Goal: Entertainment & Leisure: Browse casually

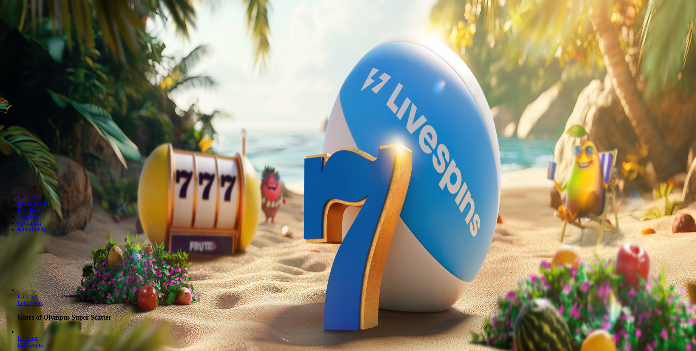
click at [6, 172] on span "minus icon" at bounding box center [6, 172] width 0 height 0
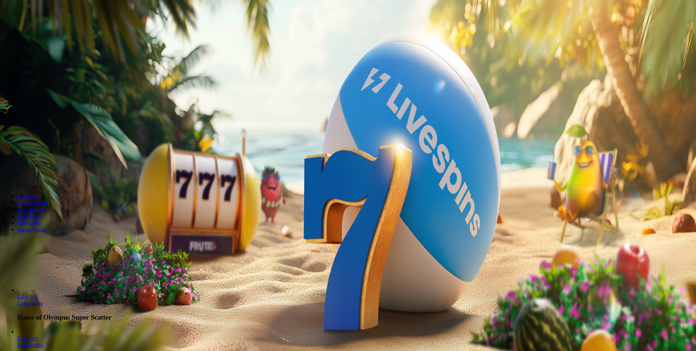
click at [6, 172] on span "minus icon" at bounding box center [6, 172] width 0 height 0
type input "**"
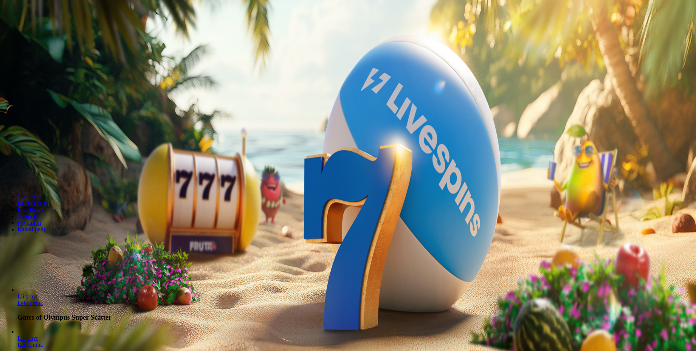
click at [398, 136] on form "200 Ilmaiskierrosta €50 €150 €250 ** € € Talleta ja pelaa 200 kierrätysvapaata …" at bounding box center [348, 128] width 691 height 105
drag, startPoint x: 304, startPoint y: 133, endPoint x: 458, endPoint y: 135, distance: 153.4
click at [458, 135] on form "200 Ilmaiskierrosta €50 €150 €250 ** € € Talleta ja pelaa 200 kierrätysvapaata …" at bounding box center [348, 128] width 691 height 105
click at [38, 175] on span "Talleta ja pelaa" at bounding box center [22, 177] width 33 height 5
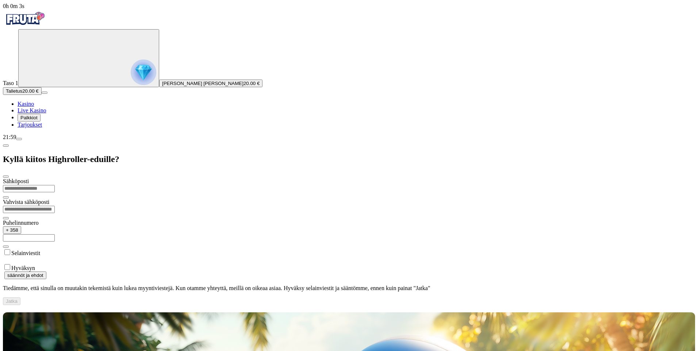
click at [55, 185] on input "email" at bounding box center [29, 188] width 52 height 7
type input "**********"
click at [55, 234] on input "text" at bounding box center [29, 237] width 52 height 7
type input "**********"
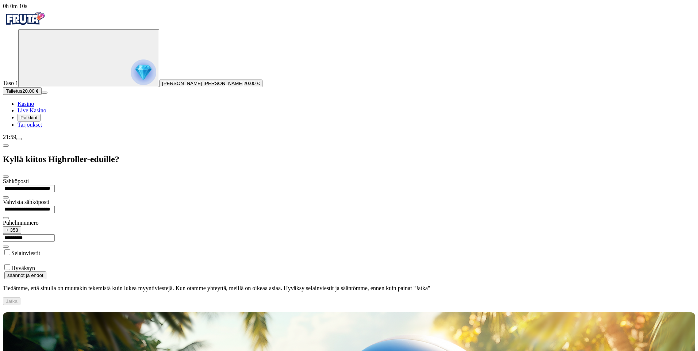
click at [35, 265] on label "Hyväksyn" at bounding box center [23, 268] width 24 height 6
click at [20, 298] on button "Jatka" at bounding box center [12, 302] width 18 height 8
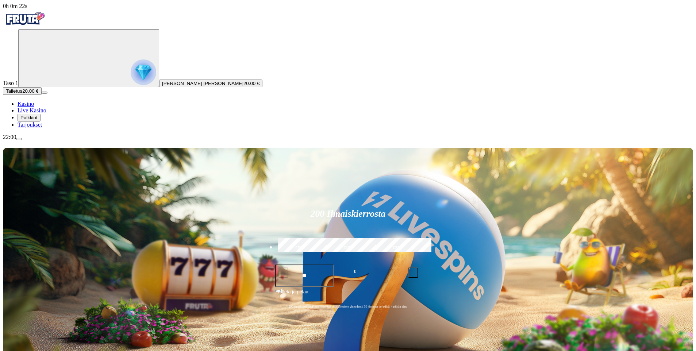
click at [38, 121] on span "Palkkiot" at bounding box center [28, 117] width 17 height 5
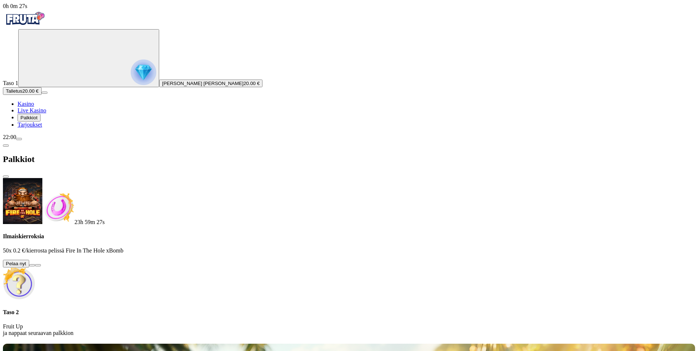
click at [35, 264] on button at bounding box center [32, 265] width 6 height 2
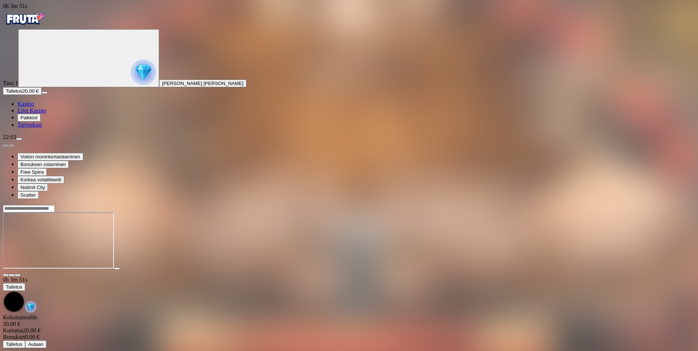
click at [42, 25] on img "Primary" at bounding box center [25, 18] width 44 height 18
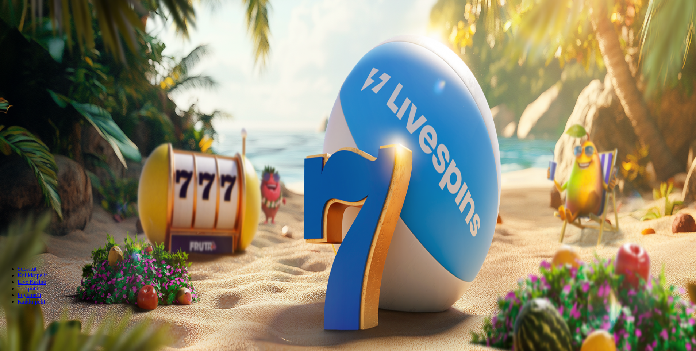
click at [38, 121] on span "Palkkiot" at bounding box center [28, 117] width 17 height 5
click at [341, 253] on div at bounding box center [349, 253] width 692 height 0
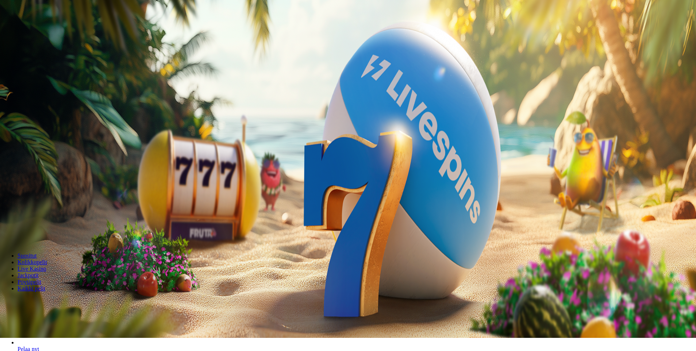
scroll to position [73, 0]
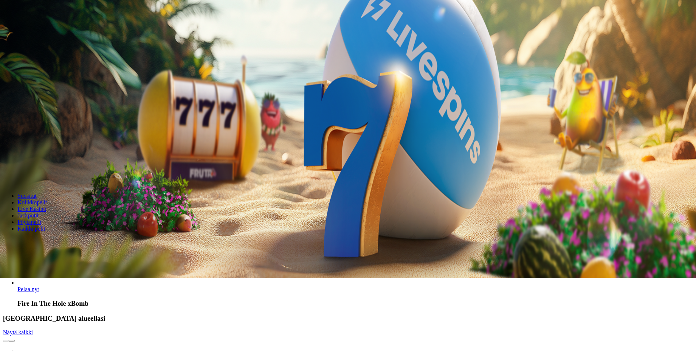
click at [55, 238] on input "Search" at bounding box center [29, 241] width 52 height 7
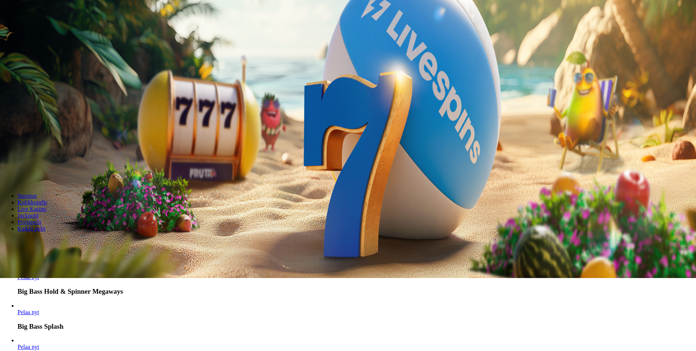
scroll to position [481, 0]
type input "********"
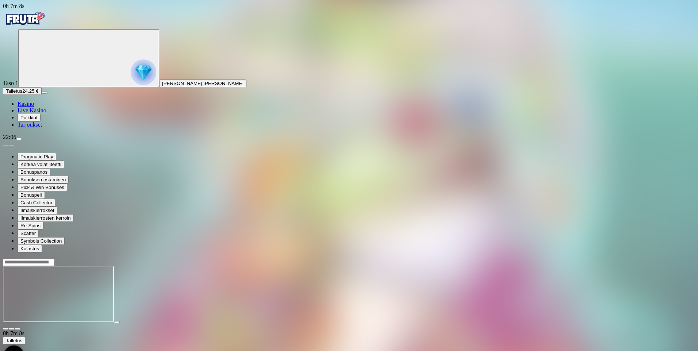
click at [55, 259] on input "Search" at bounding box center [29, 262] width 52 height 7
type input "********"
click at [39, 295] on link "Pelaa nyt" at bounding box center [29, 298] width 22 height 6
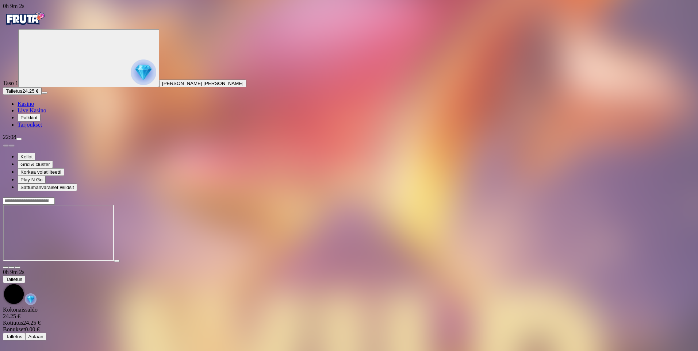
click at [47, 27] on img "Primary" at bounding box center [25, 18] width 44 height 18
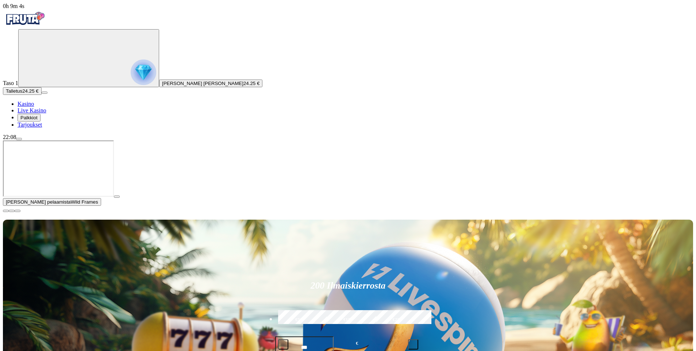
click at [6, 211] on span "close icon" at bounding box center [6, 211] width 0 height 0
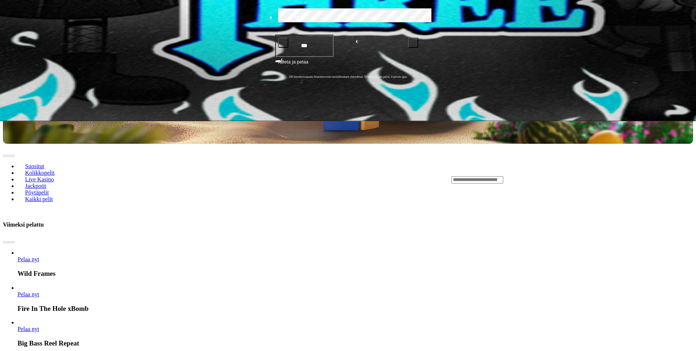
scroll to position [256, 0]
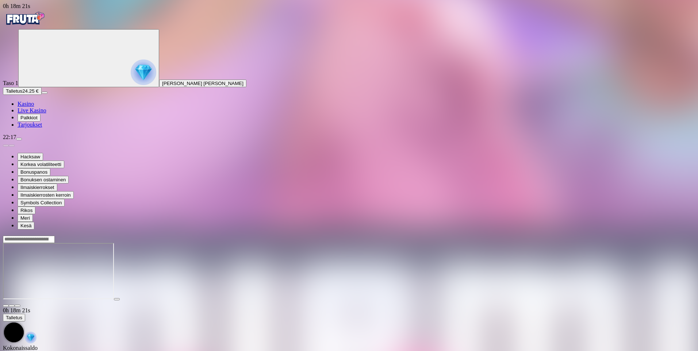
click at [577, 236] on div at bounding box center [349, 240] width 692 height 8
click at [55, 236] on input "Search" at bounding box center [29, 239] width 52 height 7
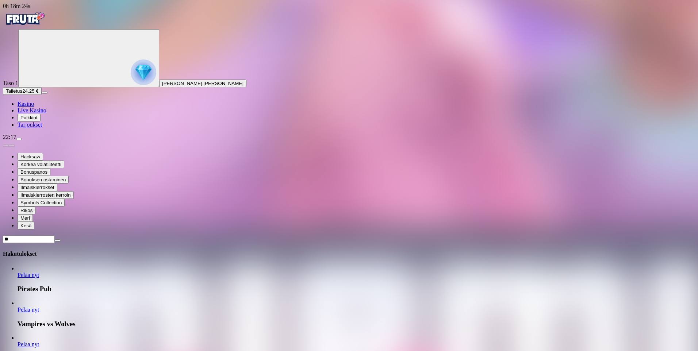
type input "*"
type input "******"
click at [39, 272] on link "Pelaa nyt" at bounding box center [29, 275] width 22 height 6
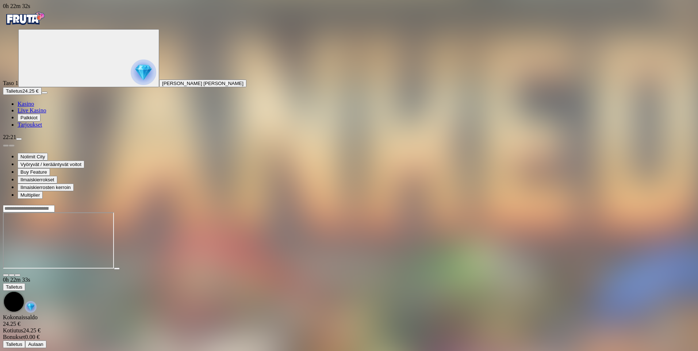
click at [42, 24] on img "Primary" at bounding box center [25, 18] width 44 height 18
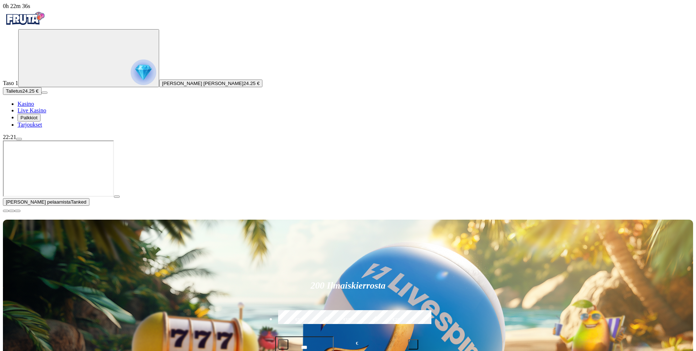
click at [6, 211] on span "close icon" at bounding box center [6, 211] width 0 height 0
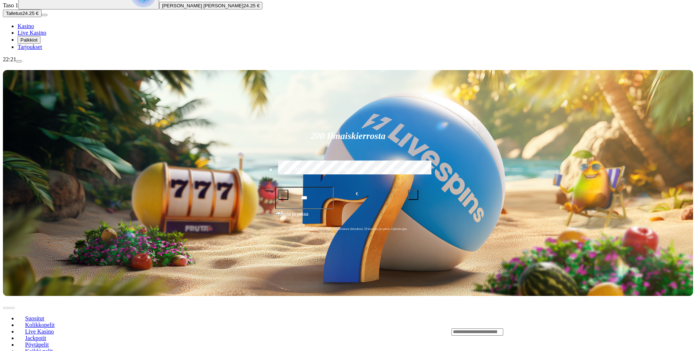
scroll to position [110, 0]
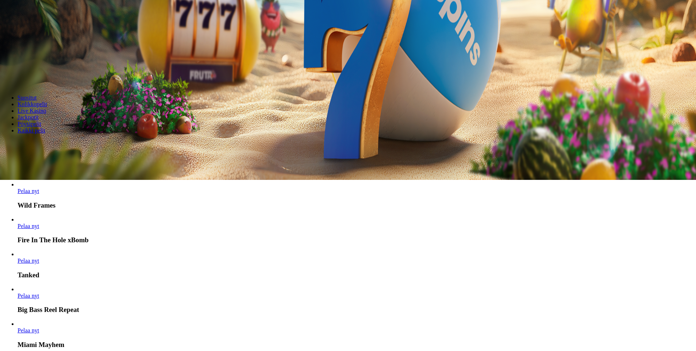
scroll to position [219, 0]
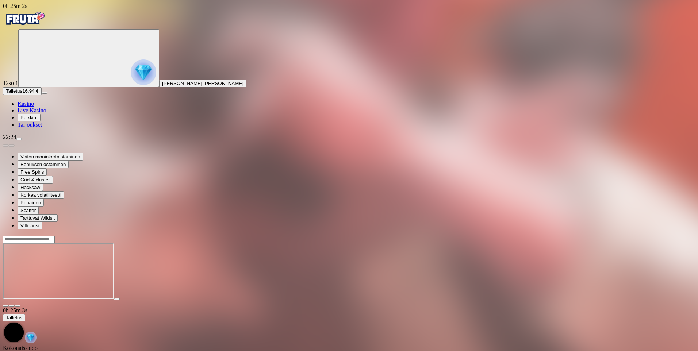
click at [47, 24] on img "Primary" at bounding box center [25, 18] width 44 height 18
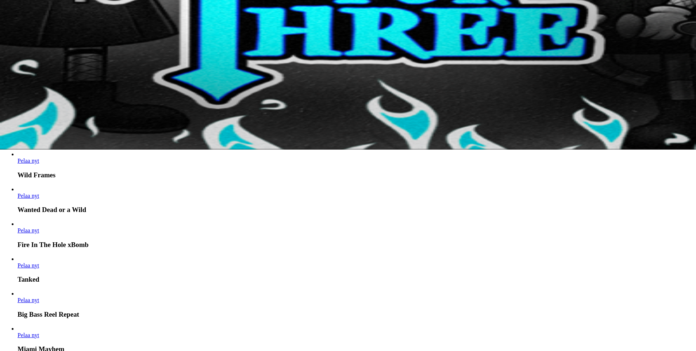
scroll to position [329, 0]
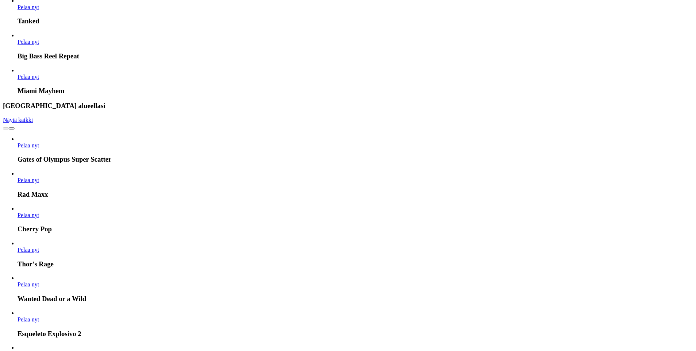
scroll to position [475, 0]
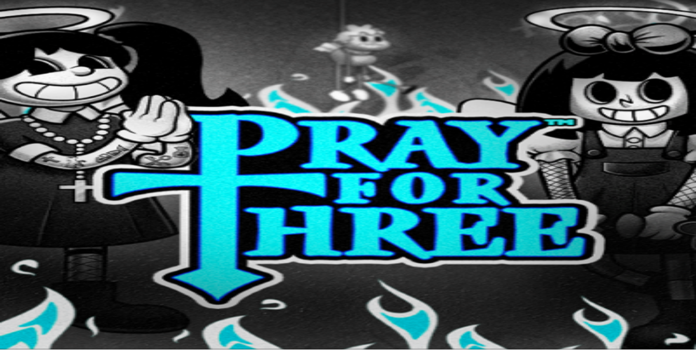
scroll to position [0, 0]
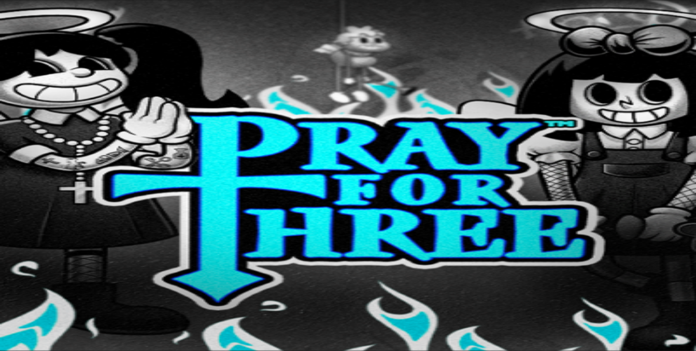
click at [55, 312] on input "Search" at bounding box center [29, 315] width 52 height 7
type input "*"
type input "**********"
click at [39, 347] on link "Pelaa nyt" at bounding box center [29, 350] width 22 height 6
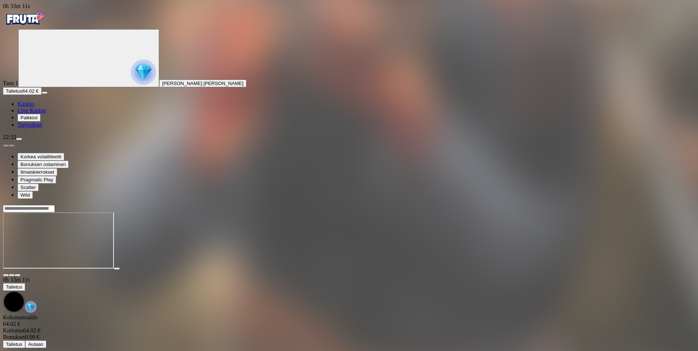
click at [519, 205] on div at bounding box center [349, 209] width 692 height 8
click at [55, 205] on input "Search" at bounding box center [29, 208] width 52 height 7
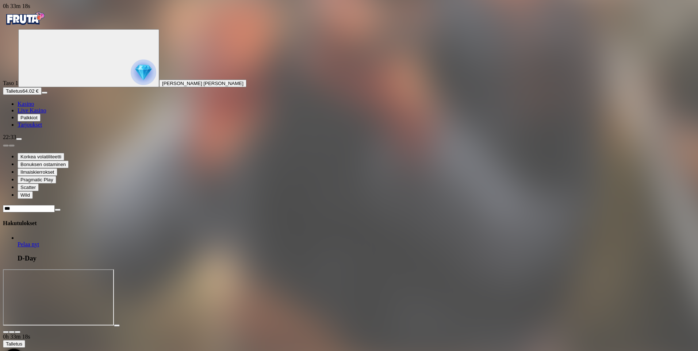
type input "***"
click at [39, 241] on link "Pelaa nyt" at bounding box center [29, 244] width 22 height 6
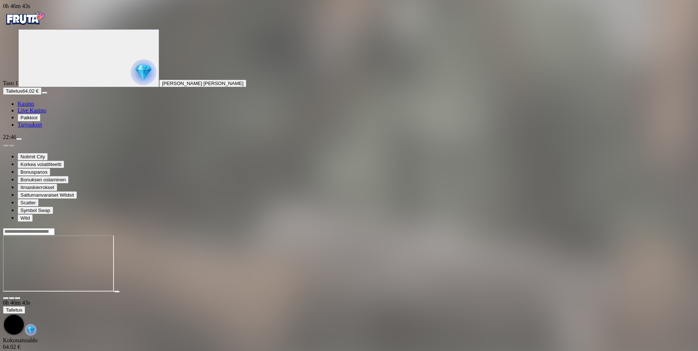
click at [47, 24] on img "Primary" at bounding box center [25, 18] width 44 height 18
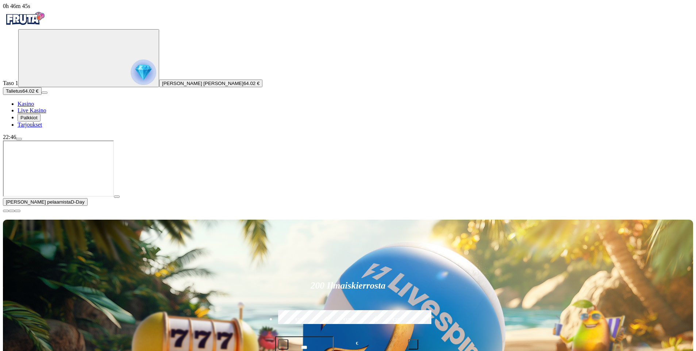
click at [6, 211] on span "close icon" at bounding box center [6, 211] width 0 height 0
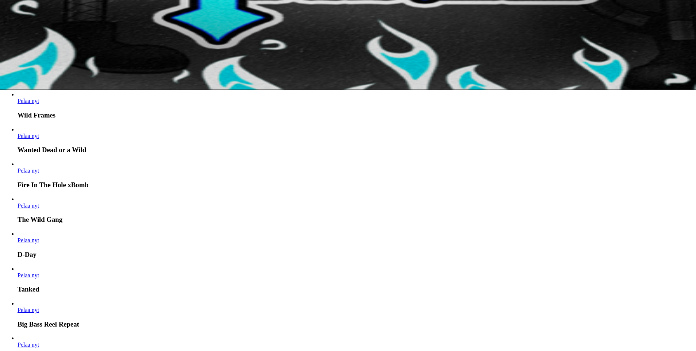
scroll to position [37, 0]
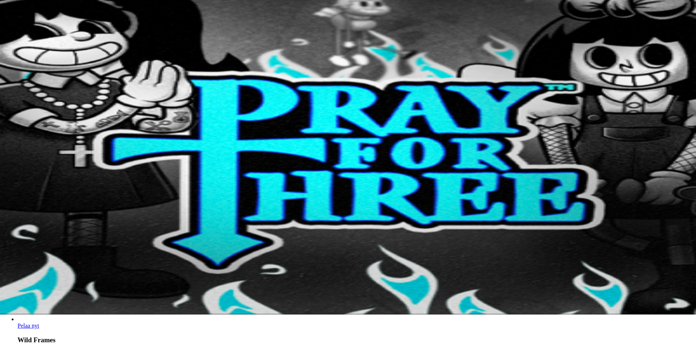
click at [55, 275] on input "Search" at bounding box center [29, 278] width 52 height 7
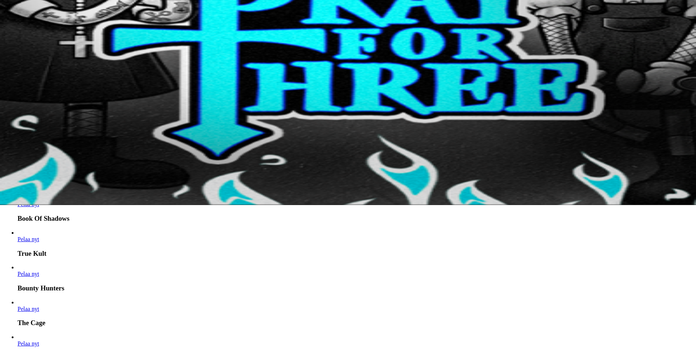
scroll to position [0, 0]
drag, startPoint x: 531, startPoint y: 66, endPoint x: 475, endPoint y: 62, distance: 56.0
click at [475, 165] on div "*******" at bounding box center [348, 169] width 691 height 8
type input "*******"
click at [39, 236] on link "Pelaa nyt" at bounding box center [29, 239] width 22 height 6
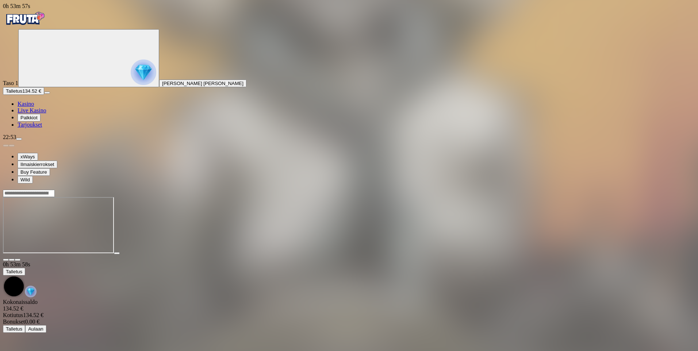
click at [564, 190] on div at bounding box center [349, 194] width 692 height 8
click at [55, 190] on input "Search" at bounding box center [29, 193] width 52 height 7
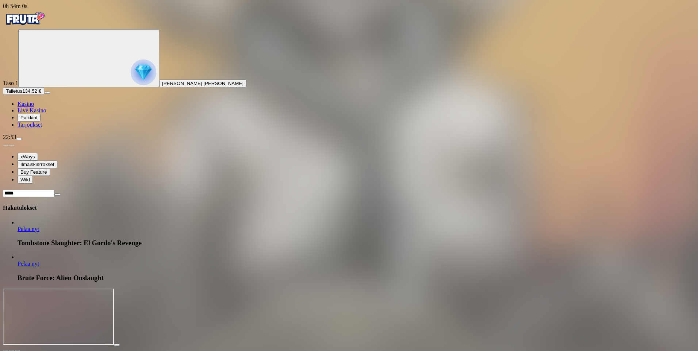
type input "*****"
click at [39, 226] on span "Pelaa nyt" at bounding box center [29, 229] width 22 height 6
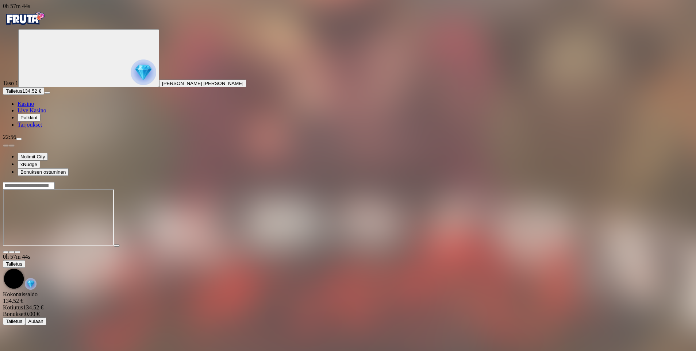
click at [47, 26] on img "Primary" at bounding box center [25, 18] width 44 height 18
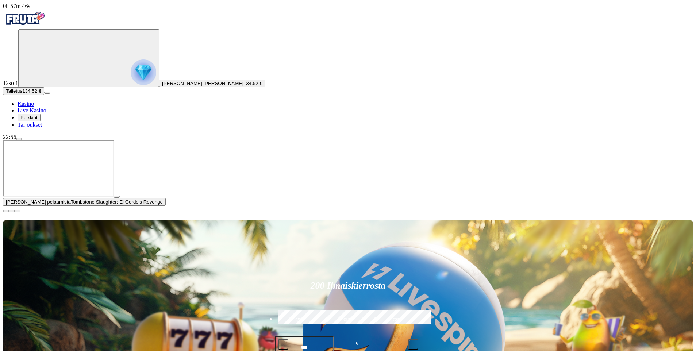
click at [6, 211] on span "close icon" at bounding box center [6, 211] width 0 height 0
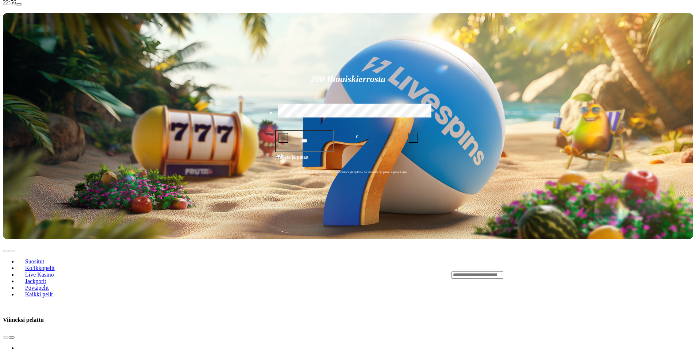
scroll to position [146, 0]
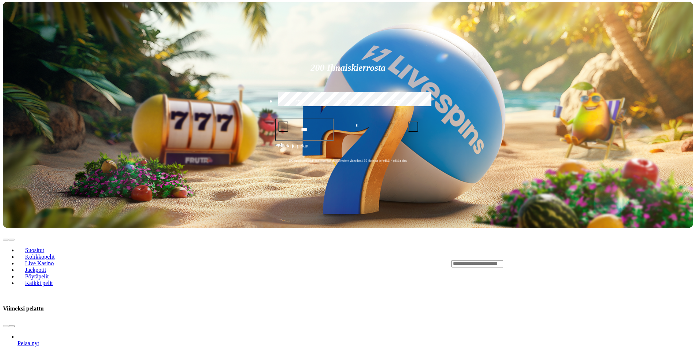
click at [504, 260] on input "Search" at bounding box center [478, 263] width 52 height 7
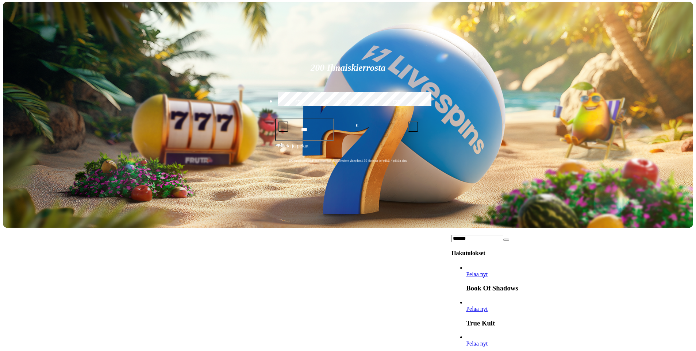
scroll to position [511, 0]
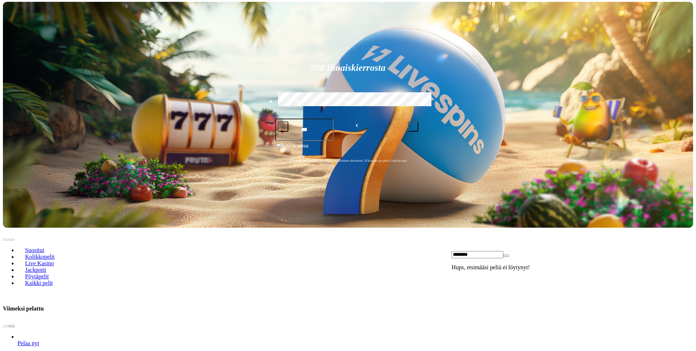
click at [504, 251] on input "********" at bounding box center [478, 254] width 52 height 7
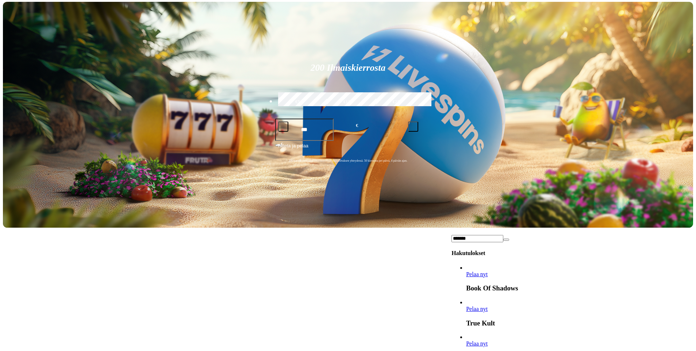
scroll to position [292, 0]
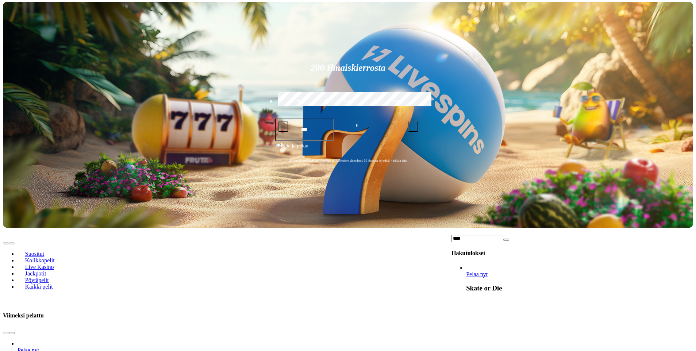
type input "****"
click at [488, 271] on span "Pelaa nyt" at bounding box center [477, 274] width 22 height 6
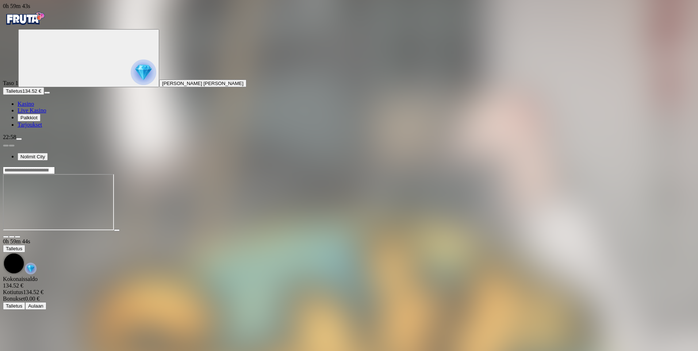
click at [505, 167] on div at bounding box center [349, 171] width 692 height 8
click at [55, 167] on input "Search" at bounding box center [29, 170] width 52 height 7
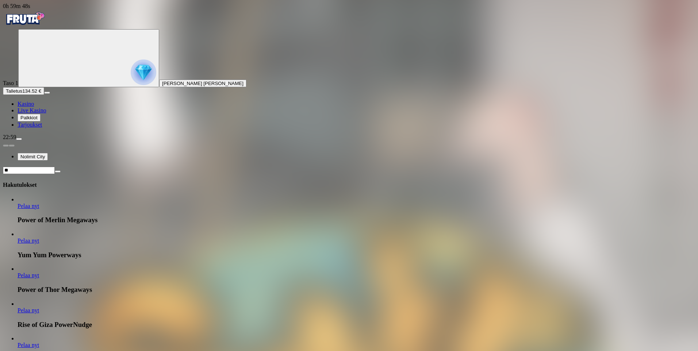
type input "*"
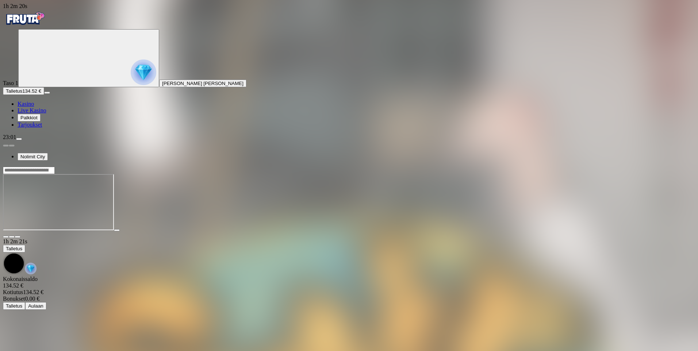
click at [45, 20] on img "Primary" at bounding box center [25, 18] width 44 height 18
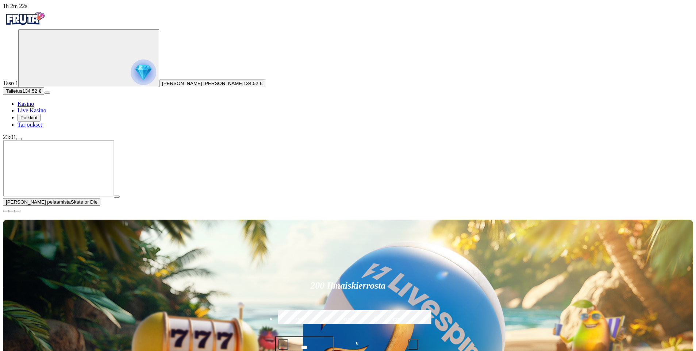
click at [9, 212] on button "button" at bounding box center [6, 211] width 6 height 2
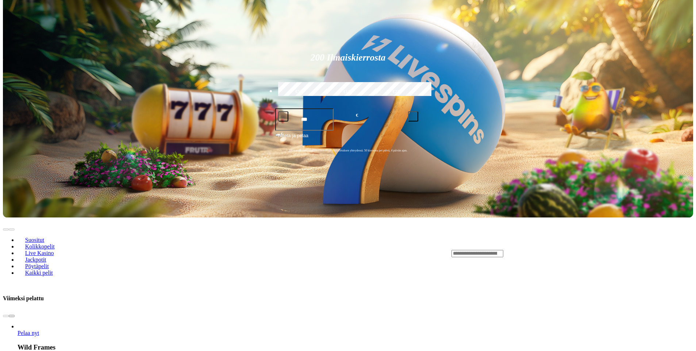
scroll to position [219, 0]
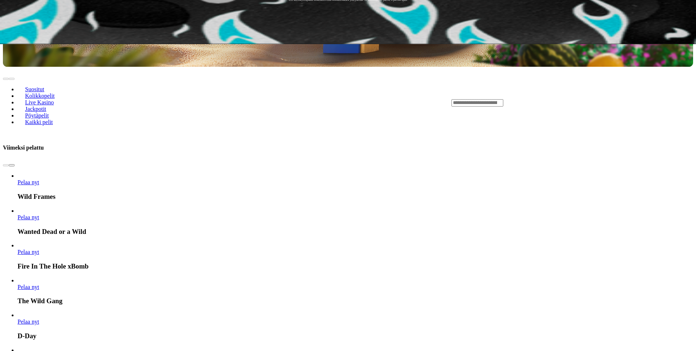
scroll to position [329, 0]
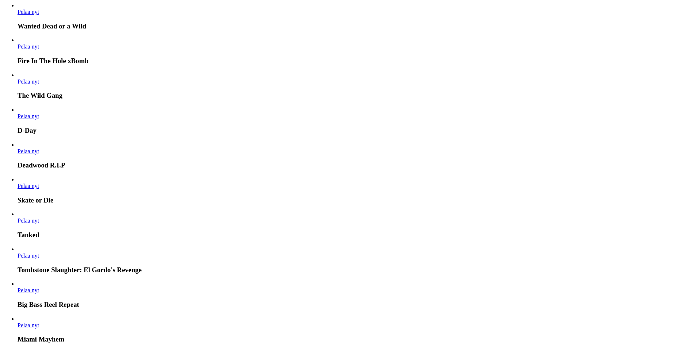
scroll to position [511, 0]
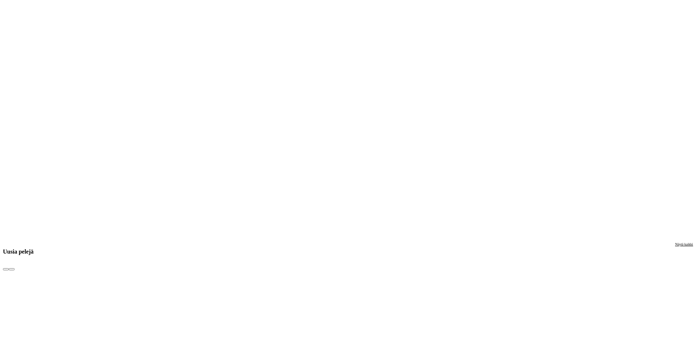
scroll to position [1132, 0]
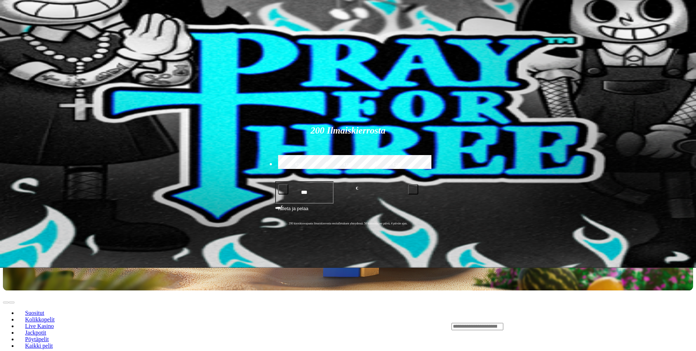
scroll to position [110, 0]
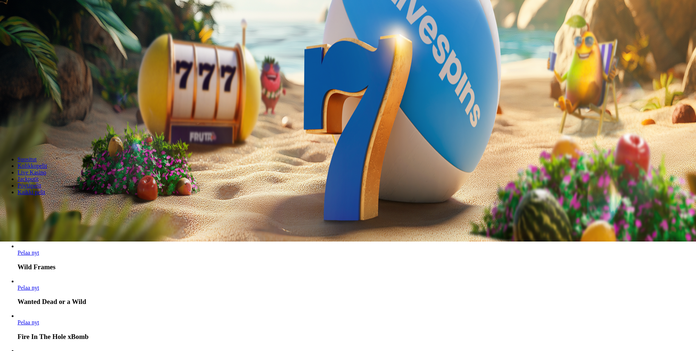
click at [12, 236] on span "chevron-right icon" at bounding box center [12, 236] width 0 height 0
click at [6, 236] on span "chevron-left icon" at bounding box center [6, 236] width 0 height 0
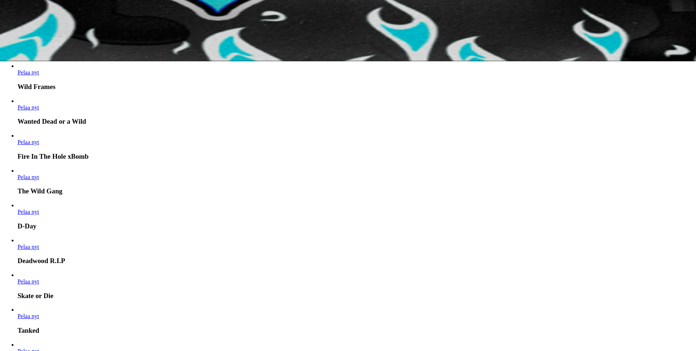
scroll to position [292, 0]
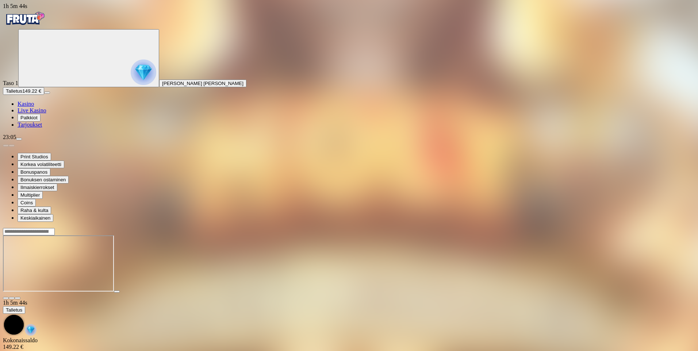
click at [41, 18] on img "Primary" at bounding box center [25, 18] width 44 height 18
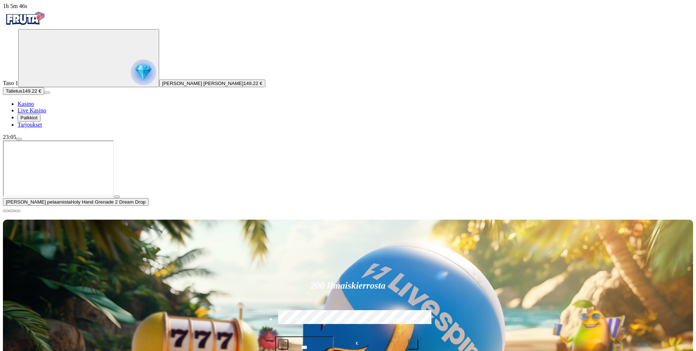
click at [6, 211] on span "close icon" at bounding box center [6, 211] width 0 height 0
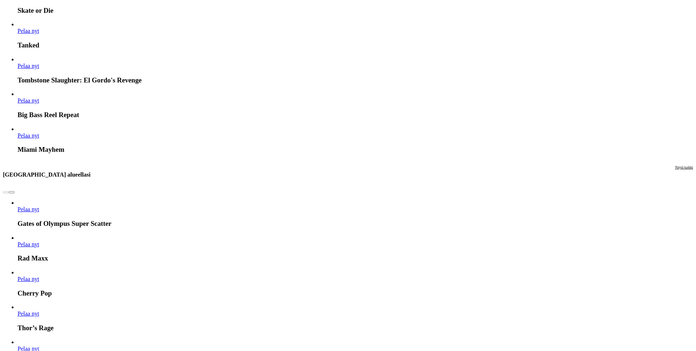
scroll to position [767, 0]
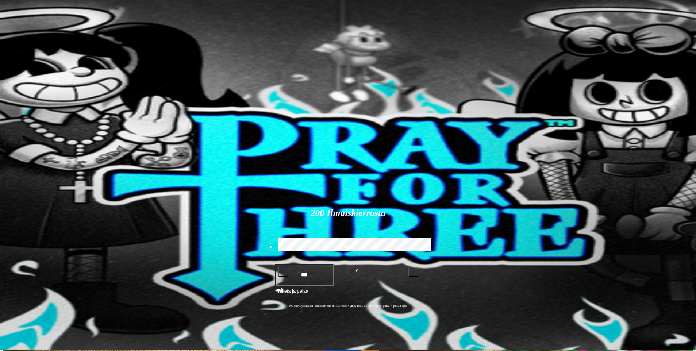
scroll to position [0, 0]
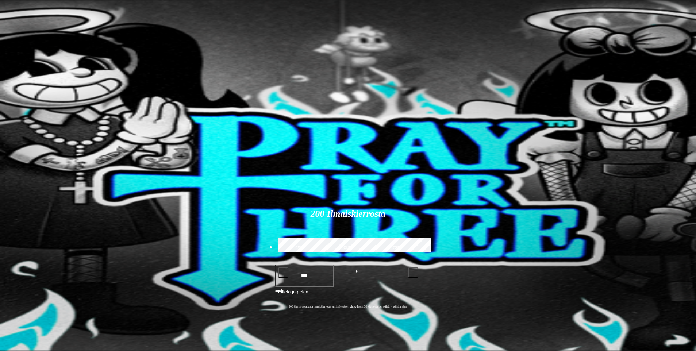
type input "*"
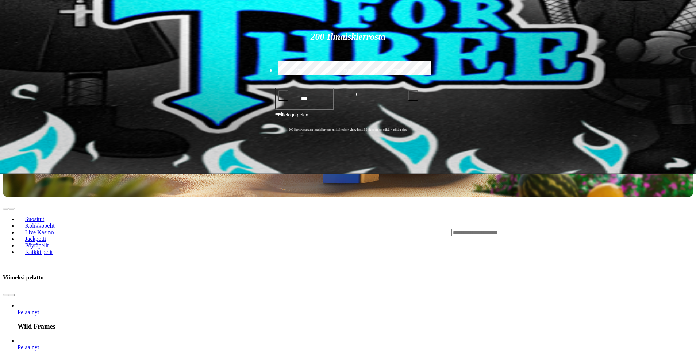
scroll to position [219, 0]
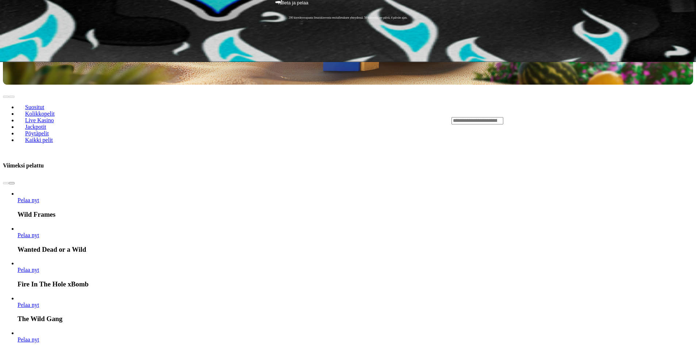
scroll to position [329, 0]
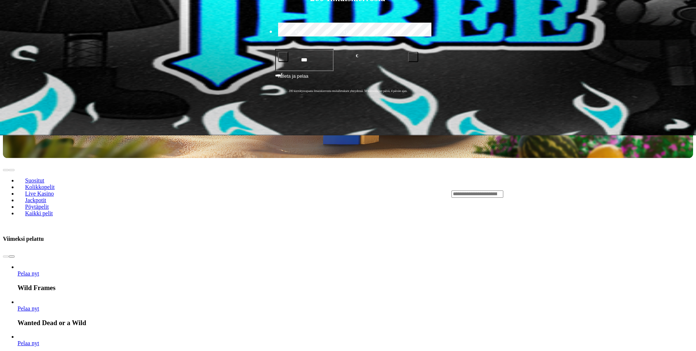
scroll to position [183, 0]
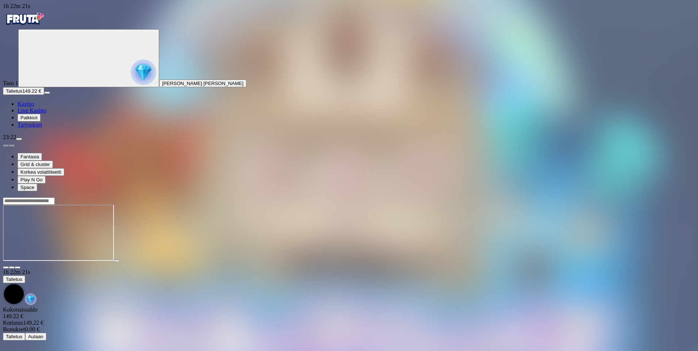
click at [33, 25] on img "Primary" at bounding box center [25, 18] width 44 height 18
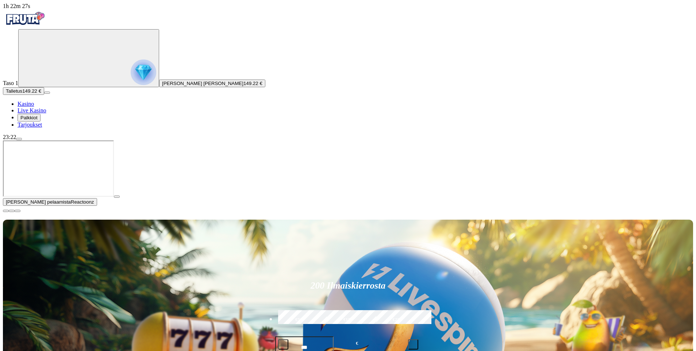
click at [22, 94] on span "Talletus" at bounding box center [14, 90] width 16 height 5
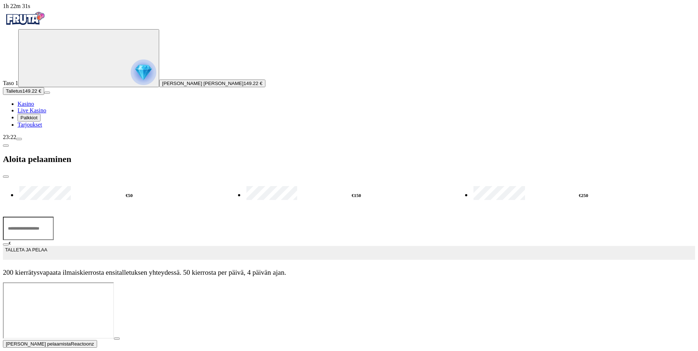
click at [19, 139] on span "menu icon" at bounding box center [19, 139] width 0 height 0
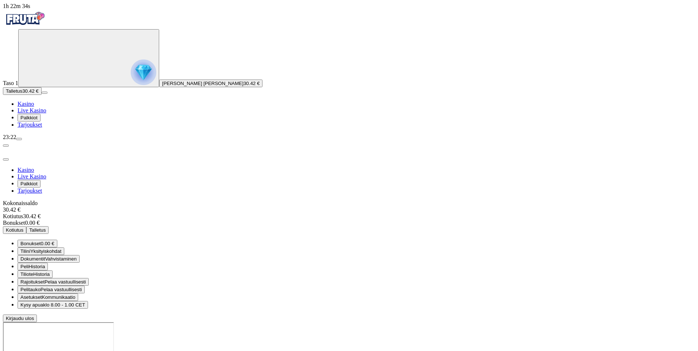
click at [26, 226] on button "Kotiutus" at bounding box center [14, 230] width 23 height 8
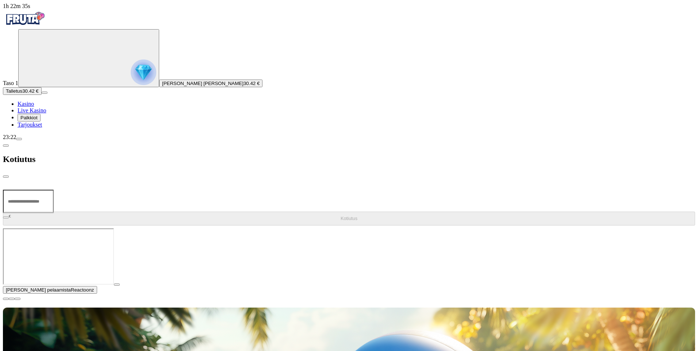
click at [54, 190] on input "number" at bounding box center [28, 201] width 51 height 23
type input "**"
click at [341, 216] on span "Kotiutus" at bounding box center [349, 218] width 17 height 5
click at [688, 229] on div at bounding box center [349, 229] width 692 height 0
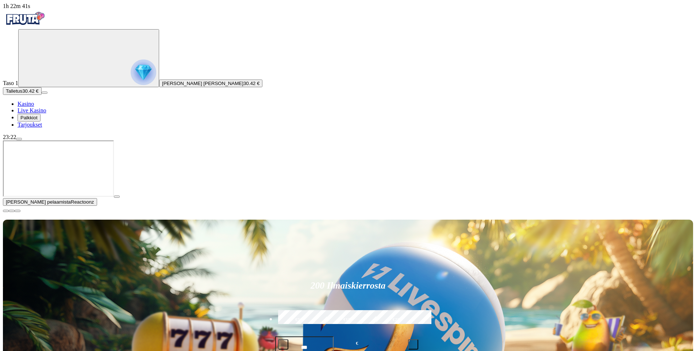
click at [6, 211] on span "close icon" at bounding box center [6, 211] width 0 height 0
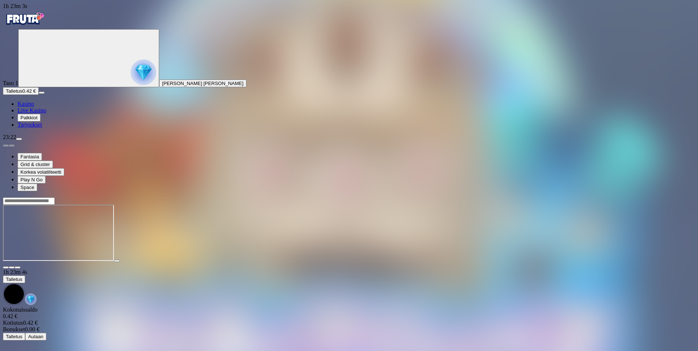
click at [32, 61] on div "Taso 1 [PERSON_NAME] [PERSON_NAME]" at bounding box center [349, 58] width 692 height 58
click at [131, 70] on img "Primary" at bounding box center [144, 73] width 26 height 26
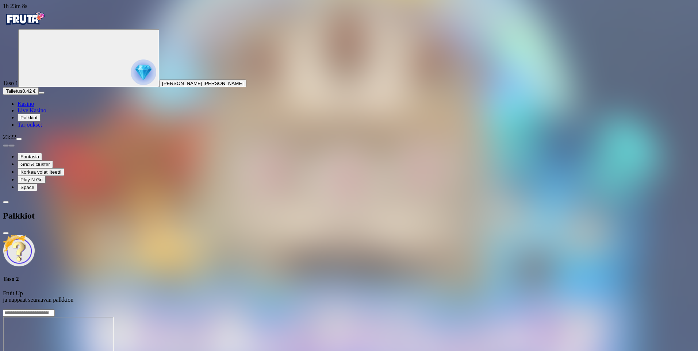
click at [38, 121] on span "Palkkiot" at bounding box center [28, 117] width 17 height 5
click at [91, 197] on div "Palkkiot" at bounding box center [349, 216] width 692 height 38
click at [6, 202] on span "chevron-left icon" at bounding box center [6, 202] width 0 height 0
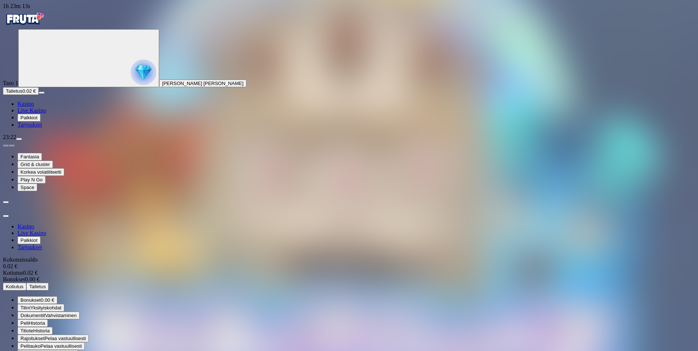
click at [6, 216] on span "close icon" at bounding box center [6, 216] width 0 height 0
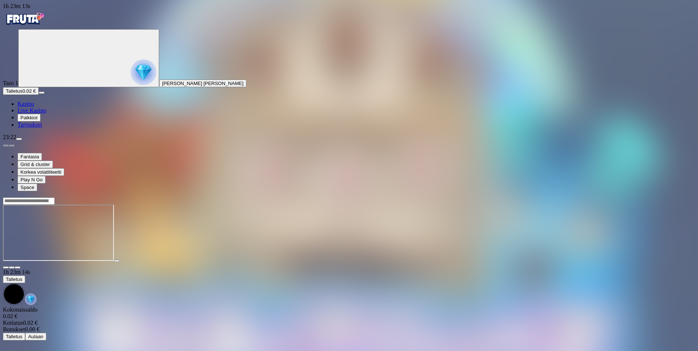
click at [38, 121] on span "Palkkiot" at bounding box center [28, 117] width 17 height 5
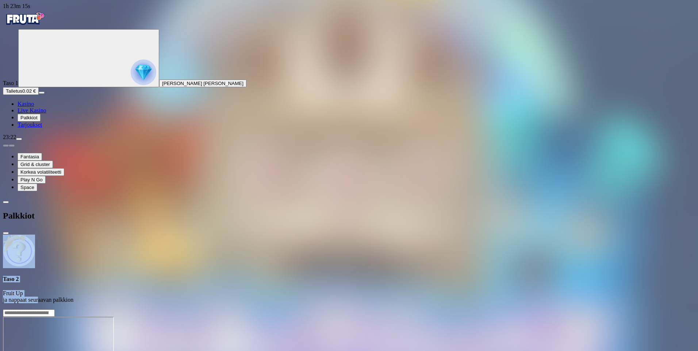
drag, startPoint x: 163, startPoint y: 67, endPoint x: 156, endPoint y: 101, distance: 34.7
click at [156, 235] on div "Taso 2 Fruit Up ja nappaat seuraavan palkkion" at bounding box center [349, 269] width 692 height 69
click at [42, 128] on span "Tarjoukset" at bounding box center [30, 125] width 24 height 6
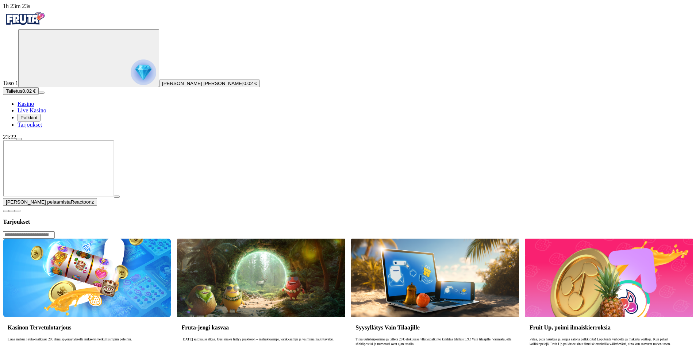
click at [39, 23] on img "Primary" at bounding box center [25, 18] width 44 height 18
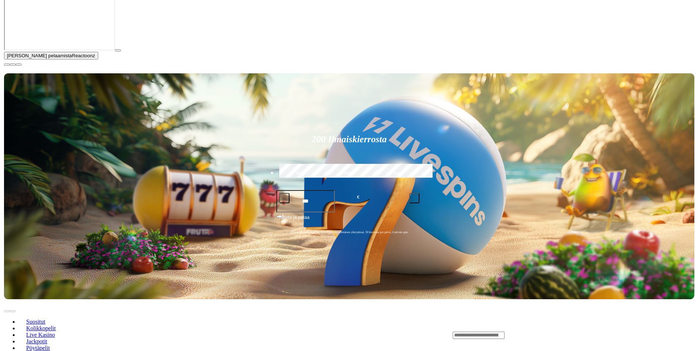
scroll to position [219, 0]
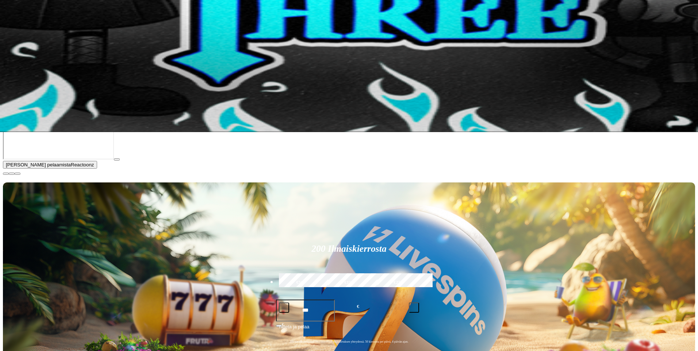
click at [271, 103] on div at bounding box center [349, 103] width 692 height 0
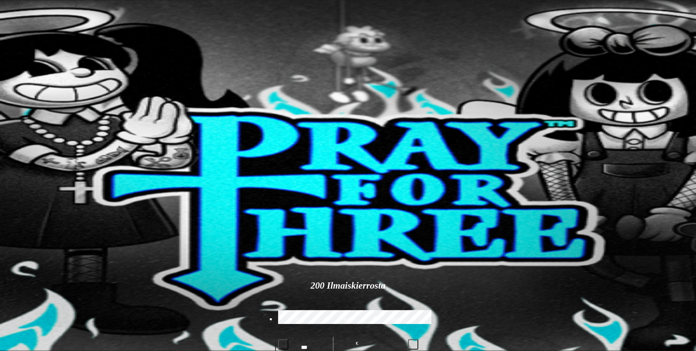
type input "**********"
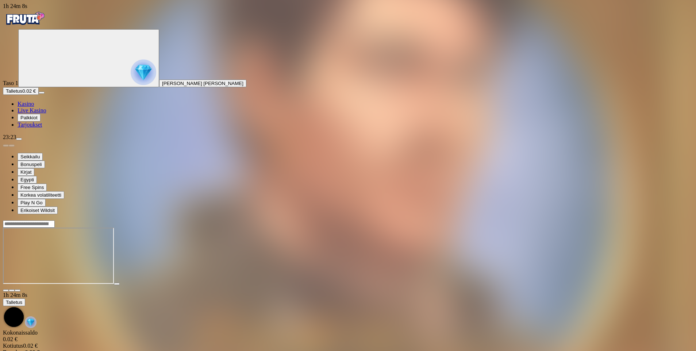
click at [50, 91] on circle "Primary" at bounding box center [76, 57] width 74 height 74
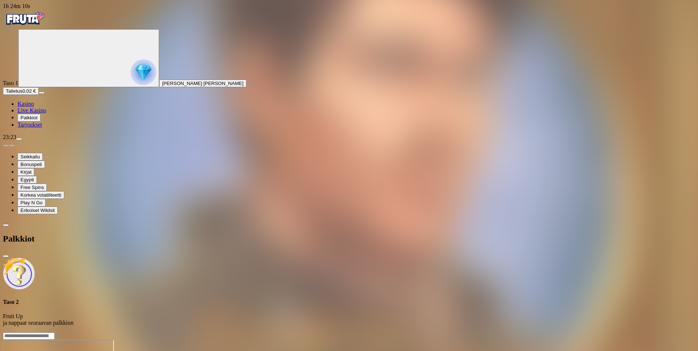
click at [38, 121] on span "Palkkiot" at bounding box center [28, 117] width 17 height 5
click at [42, 128] on span "Tarjoukset" at bounding box center [30, 125] width 24 height 6
